Goal: Task Accomplishment & Management: Manage account settings

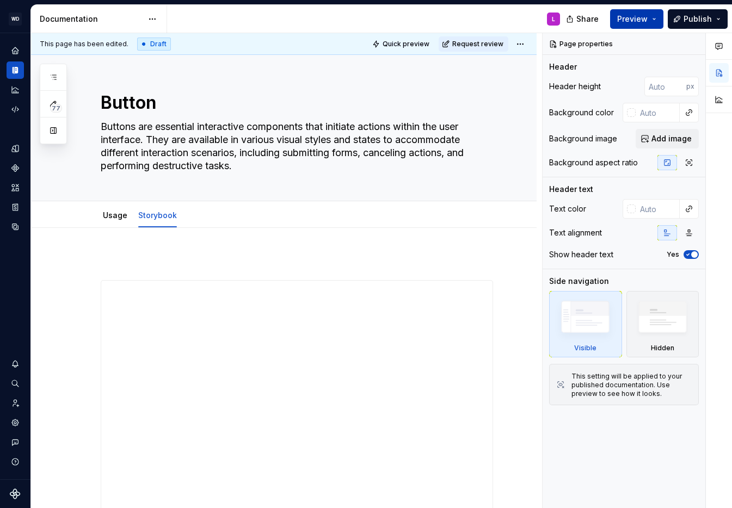
scroll to position [145, 0]
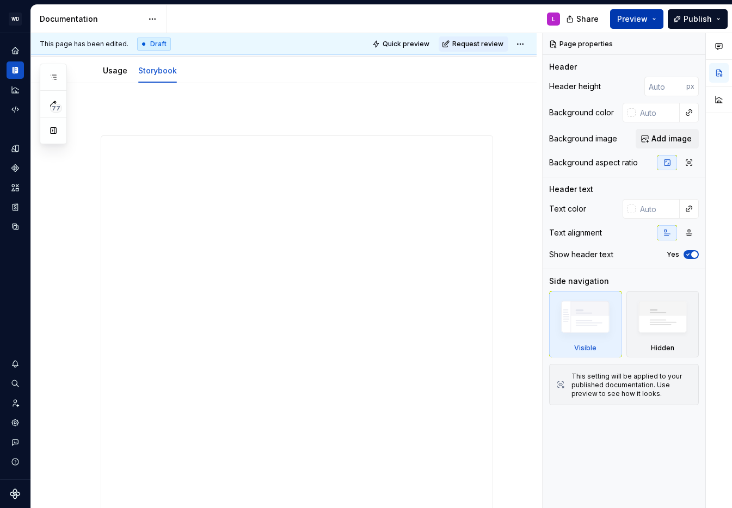
click at [656, 23] on button "Preview" at bounding box center [636, 19] width 53 height 20
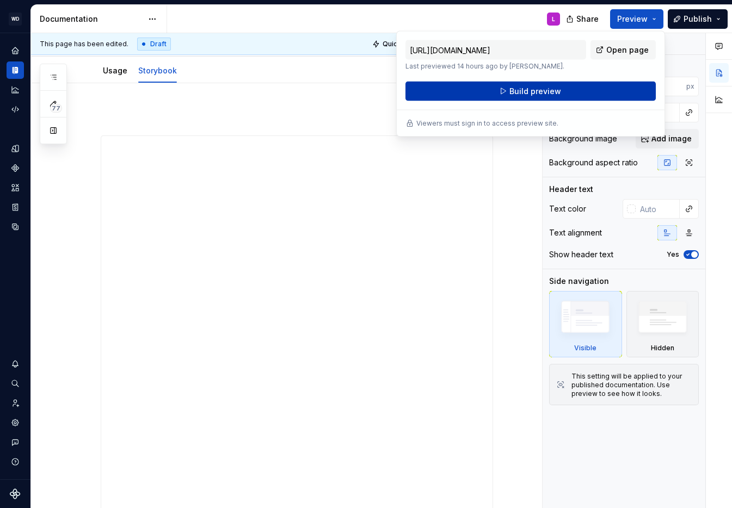
click at [559, 90] on button "Build preview" at bounding box center [530, 92] width 250 height 20
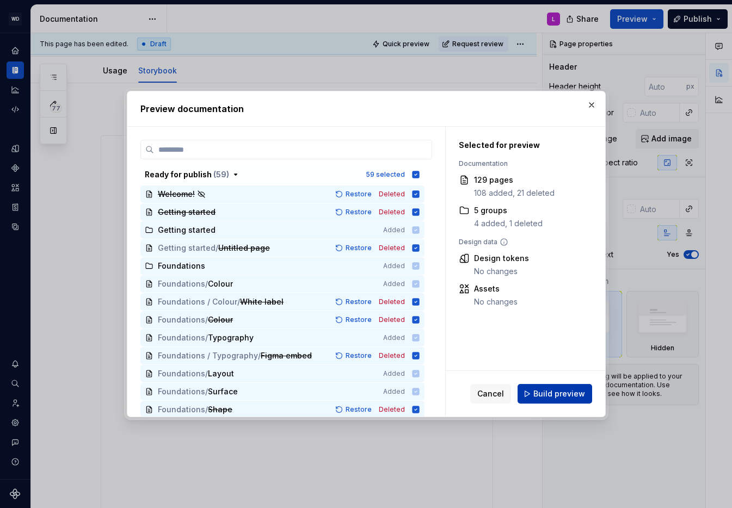
click at [553, 393] on span "Build preview" at bounding box center [559, 393] width 52 height 11
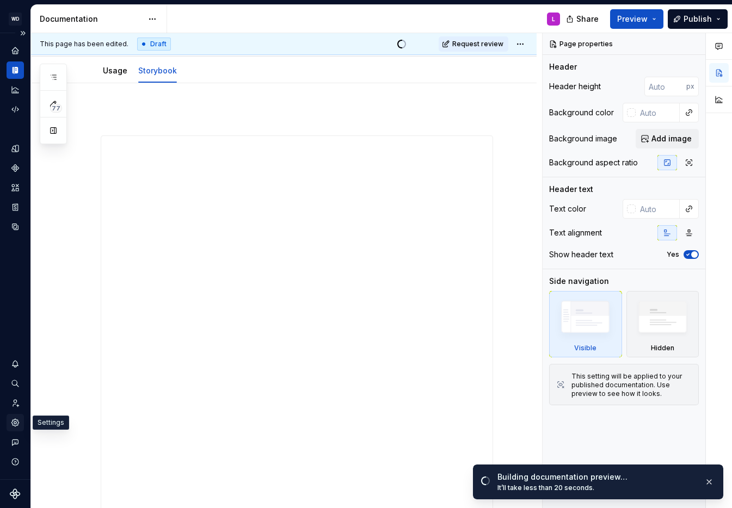
click at [17, 422] on icon "Settings" at bounding box center [14, 422] width 7 height 7
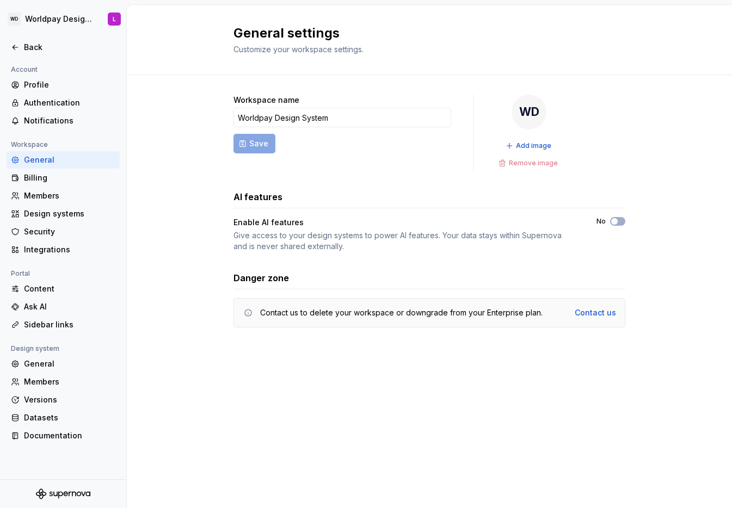
click at [188, 279] on div "Workspace name Worldpay Design System Save WD Add image Remove image AI feature…" at bounding box center [429, 222] width 605 height 294
click at [47, 174] on div "Billing" at bounding box center [69, 177] width 91 height 11
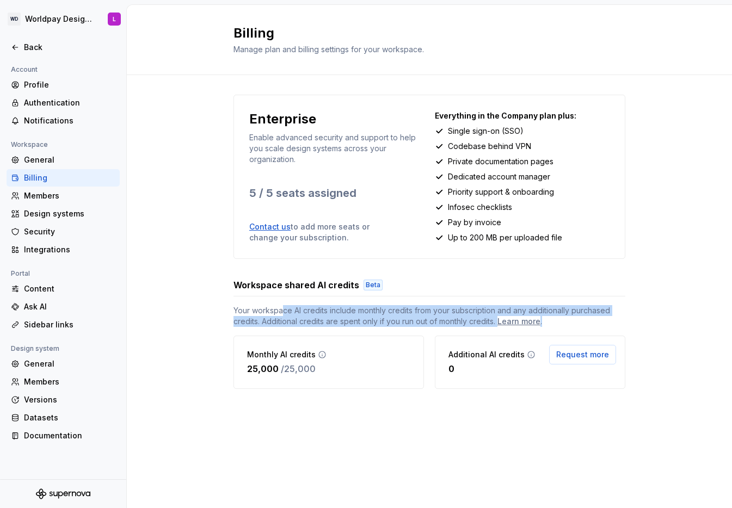
drag, startPoint x: 289, startPoint y: 311, endPoint x: 567, endPoint y: 323, distance: 278.3
click at [567, 323] on span "Your workspace AI credits include monthly credits from your subscription and an…" at bounding box center [429, 316] width 392 height 22
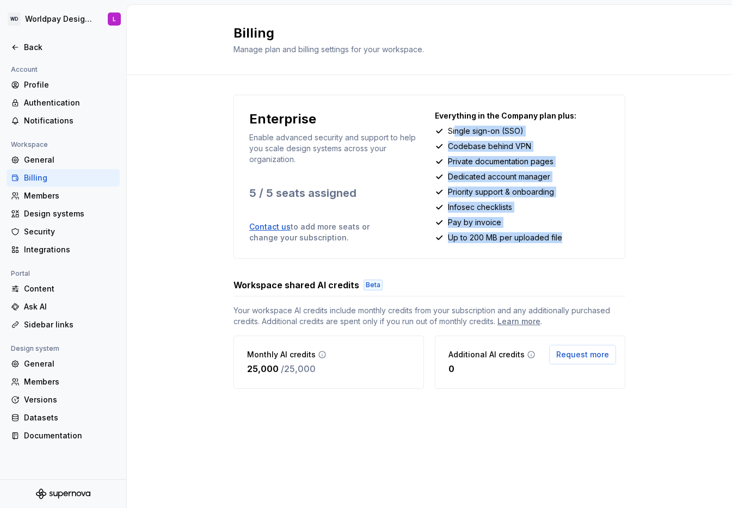
drag, startPoint x: 456, startPoint y: 127, endPoint x: 569, endPoint y: 238, distance: 157.7
click at [569, 238] on div "Everything in the Company plan plus: Single sign-on (SSO) Codebase behind VPN P…" at bounding box center [522, 176] width 175 height 133
click at [569, 238] on div "Up to 200 MB per uploaded file" at bounding box center [522, 237] width 175 height 11
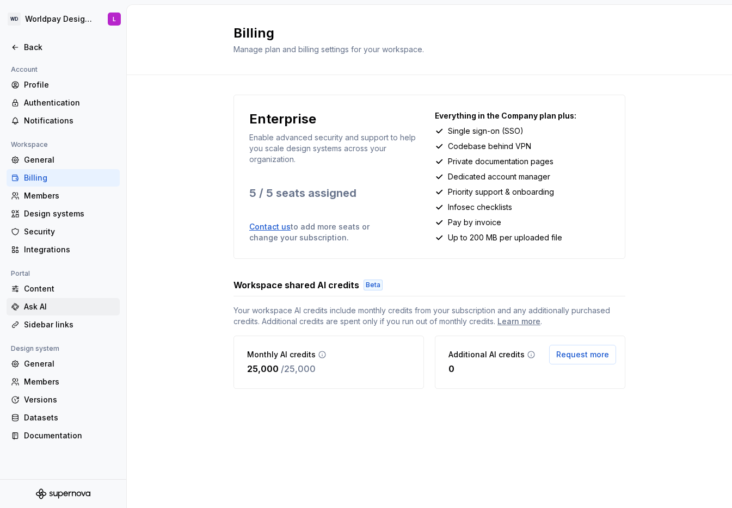
click at [39, 303] on div "Ask AI" at bounding box center [69, 306] width 91 height 11
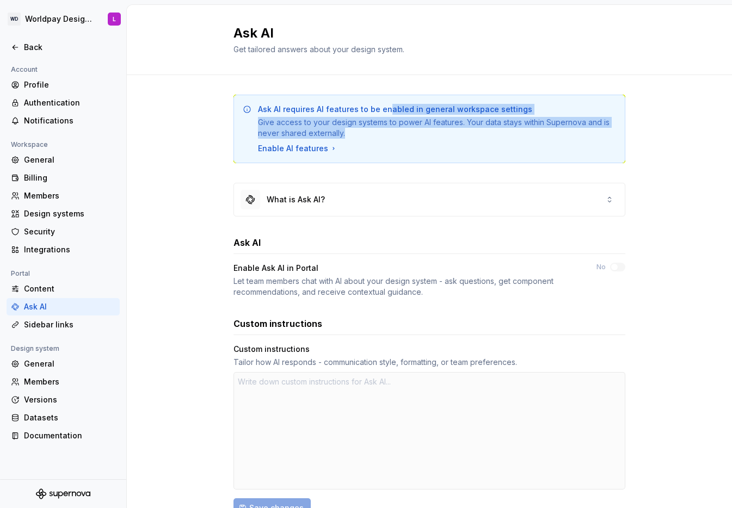
drag, startPoint x: 384, startPoint y: 108, endPoint x: 375, endPoint y: 138, distance: 31.5
click at [375, 138] on div "Ask AI requires AI features to be enabled in general workspace settings Give ac…" at bounding box center [437, 121] width 358 height 35
click at [375, 138] on div "Give access to your design systems to power AI features. Your data stays within…" at bounding box center [437, 128] width 358 height 22
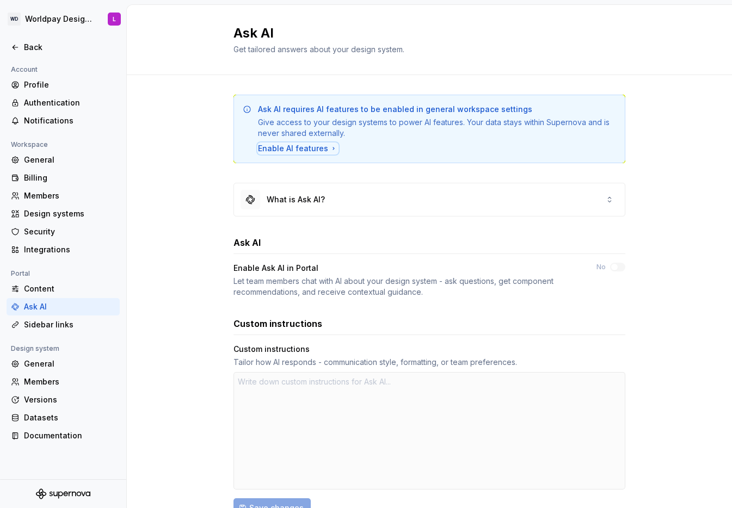
click at [299, 149] on div "Enable AI features" at bounding box center [298, 148] width 80 height 11
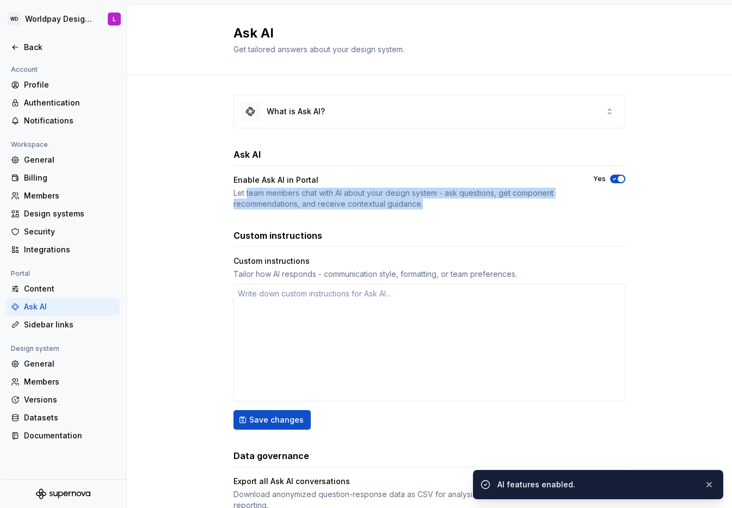
drag, startPoint x: 248, startPoint y: 192, endPoint x: 467, endPoint y: 214, distance: 220.4
click at [467, 214] on div "What is Ask AI? Ask AI Enable Ask AI in Portal Let team members chat with AI ab…" at bounding box center [429, 303] width 392 height 416
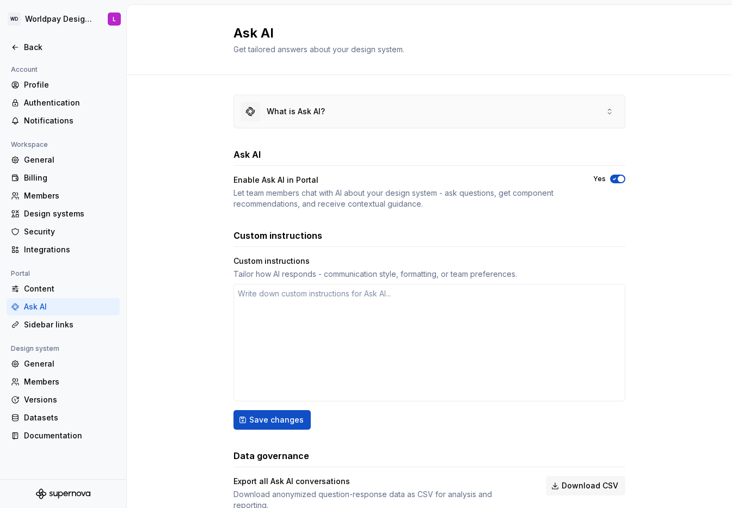
click at [351, 109] on div "What is Ask AI?" at bounding box center [429, 111] width 391 height 33
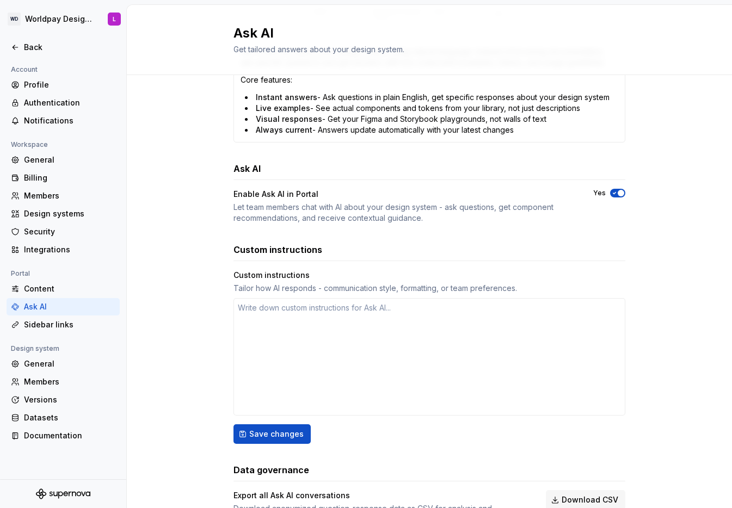
scroll to position [344, 0]
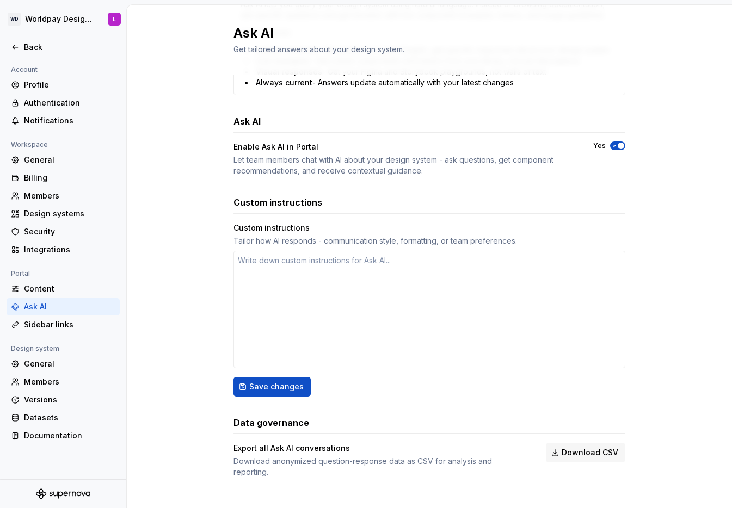
click at [178, 338] on div "What is Ask AI? Ask AI lets you query your design system using natural language…" at bounding box center [429, 125] width 605 height 788
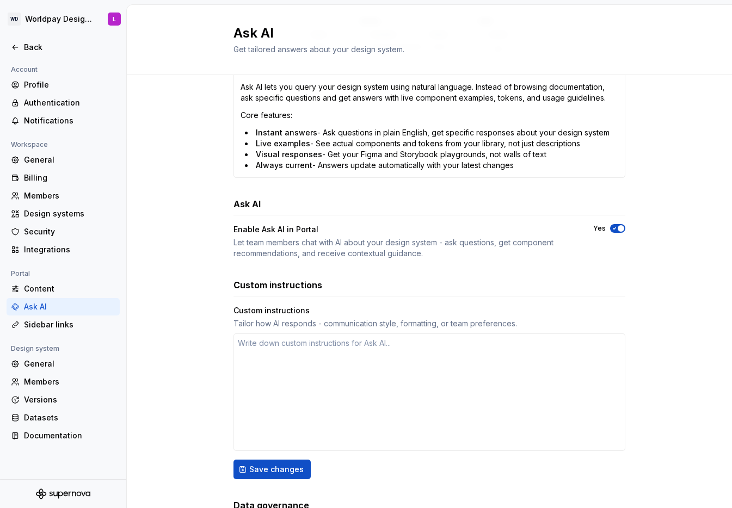
scroll to position [263, 0]
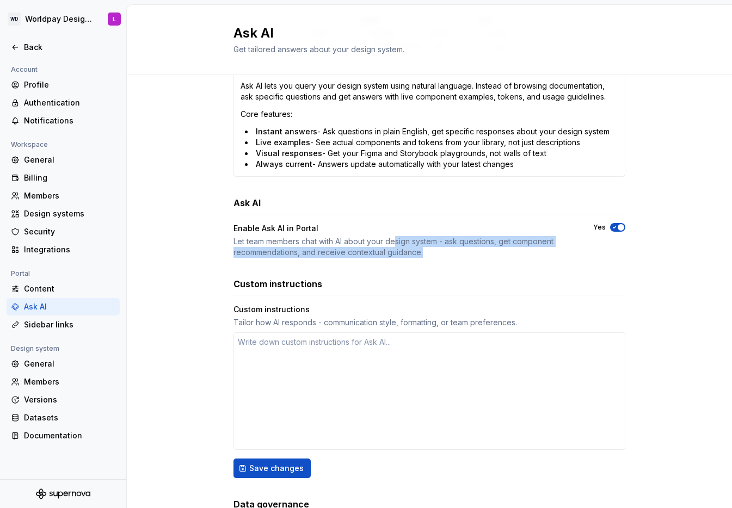
drag, startPoint x: 397, startPoint y: 237, endPoint x: 493, endPoint y: 250, distance: 97.8
click at [493, 250] on div "Let team members chat with AI about your design system - ask questions, get com…" at bounding box center [403, 247] width 340 height 22
drag, startPoint x: 493, startPoint y: 250, endPoint x: 471, endPoint y: 236, distance: 27.2
click at [489, 248] on div "Let team members chat with AI about your design system - ask questions, get com…" at bounding box center [403, 247] width 340 height 22
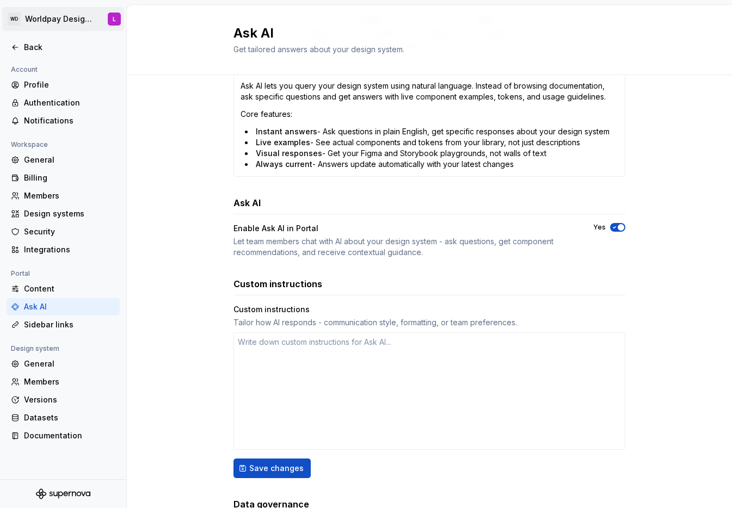
type textarea "*"
